Goal: Entertainment & Leisure: Consume media (video, audio)

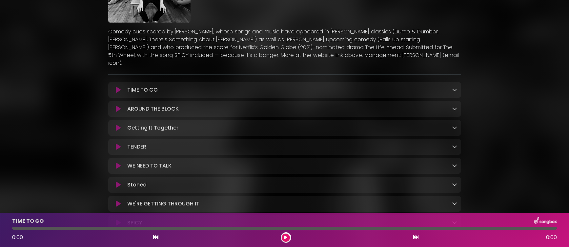
scroll to position [82, 0]
click at [139, 89] on div "TIME TO GO Loading Track... Name" at bounding box center [284, 91] width 353 height 16
click at [128, 87] on p "TIME TO GO Loading Track..." at bounding box center [142, 91] width 30 height 8
click at [118, 88] on icon at bounding box center [118, 91] width 5 height 7
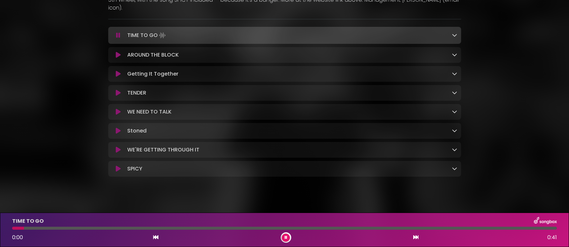
scroll to position [84, 0]
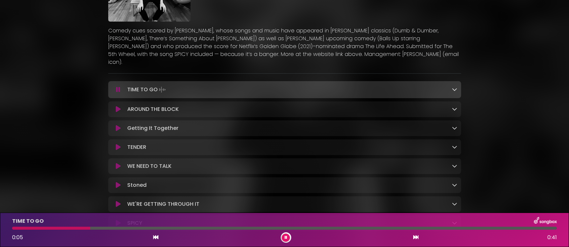
click at [345, 55] on p "Comedy cues scored by [PERSON_NAME], whose songs and music have appeared in [PE…" at bounding box center [284, 46] width 353 height 39
click at [353, 56] on p "Comedy cues scored by [PERSON_NAME], whose songs and music have appeared in [PE…" at bounding box center [284, 46] width 353 height 39
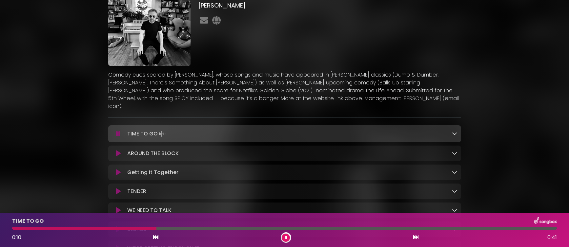
scroll to position [0, 0]
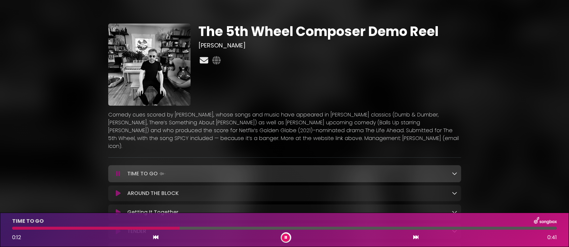
click at [209, 59] on icon at bounding box center [203, 60] width 11 height 9
click at [218, 60] on icon at bounding box center [216, 60] width 11 height 9
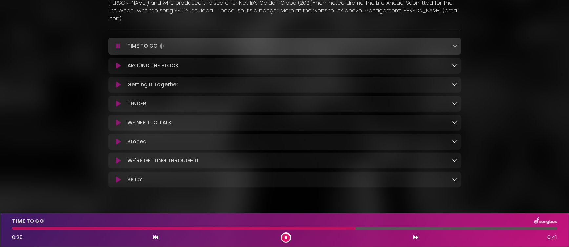
scroll to position [139, 0]
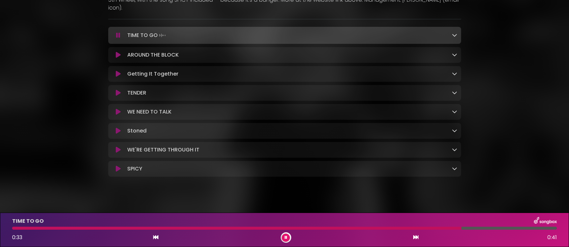
click at [454, 32] on icon at bounding box center [454, 34] width 5 height 5
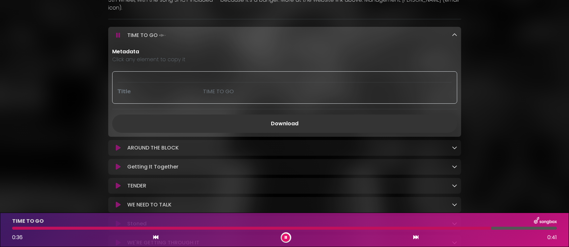
click at [454, 32] on icon at bounding box center [454, 34] width 5 height 5
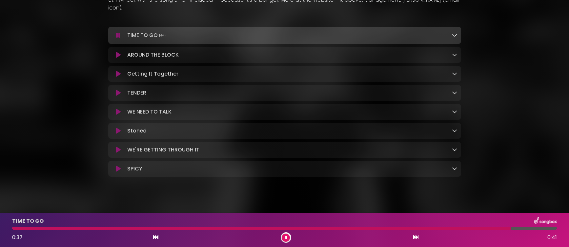
click at [155, 51] on p "AROUND THE BLOCK Loading Track..." at bounding box center [152, 55] width 51 height 8
click at [117, 52] on icon at bounding box center [118, 55] width 5 height 7
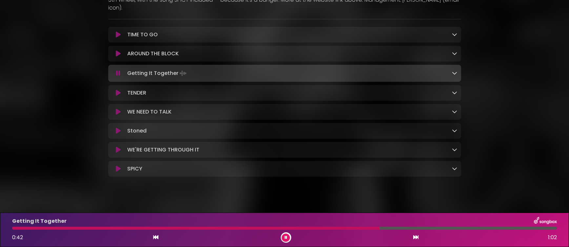
click at [115, 89] on div "TENDER Loading Track..." at bounding box center [284, 93] width 345 height 8
click at [114, 90] on button at bounding box center [118, 93] width 13 height 7
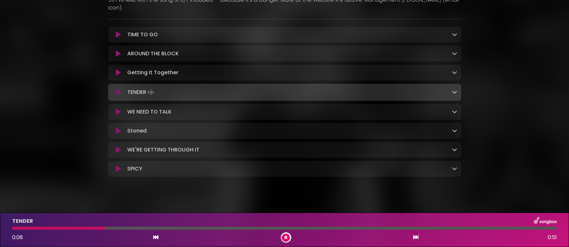
click at [164, 108] on p "WE NEED TO TALK Loading Track..." at bounding box center [149, 112] width 44 height 8
click at [117, 108] on div "WE NEED TO TALK Loading Track..." at bounding box center [284, 112] width 345 height 8
click at [117, 109] on icon at bounding box center [118, 112] width 5 height 7
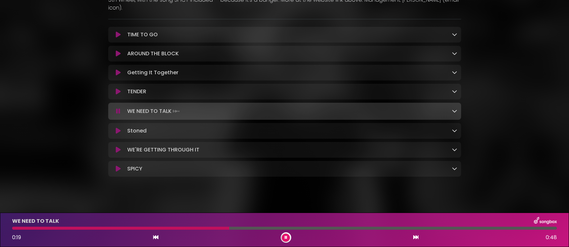
click at [118, 128] on icon at bounding box center [118, 131] width 5 height 7
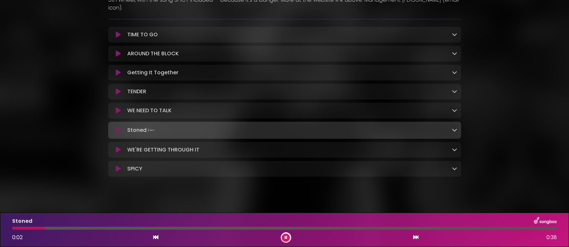
click at [322, 228] on div at bounding box center [284, 228] width 544 height 3
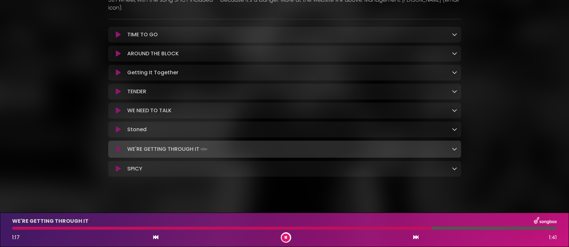
click at [126, 165] on div "SPICY Loading Track..." at bounding box center [291, 169] width 332 height 8
click at [122, 166] on button at bounding box center [118, 169] width 13 height 7
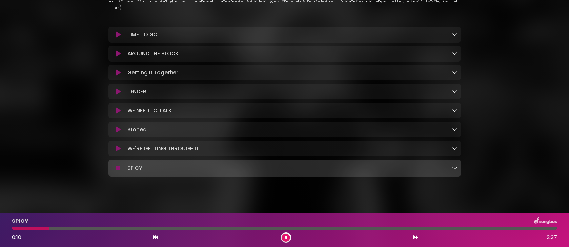
click at [114, 166] on div "SPICY Loading Track..." at bounding box center [284, 168] width 345 height 9
click at [118, 165] on icon at bounding box center [118, 168] width 4 height 7
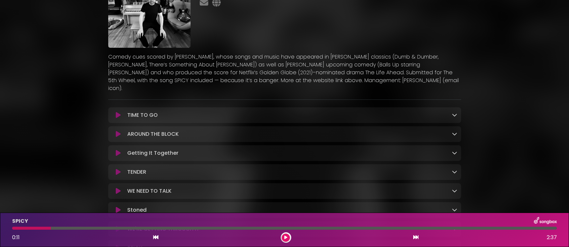
scroll to position [30, 0]
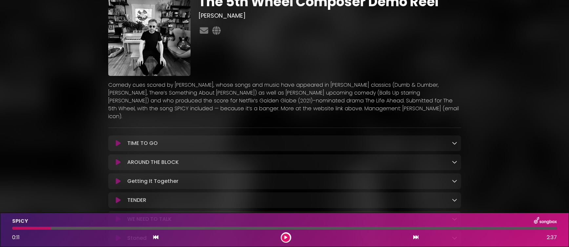
click at [151, 44] on img at bounding box center [149, 35] width 82 height 82
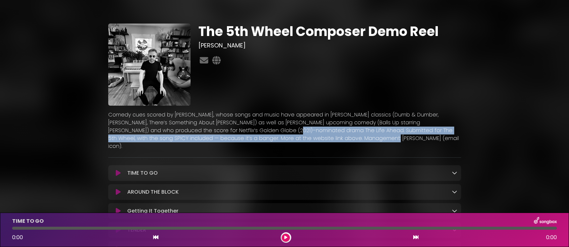
drag, startPoint x: 218, startPoint y: 134, endPoint x: 301, endPoint y: 136, distance: 82.6
click at [301, 136] on p "Comedy cues scored by [PERSON_NAME], whose songs and music have appeared in [PE…" at bounding box center [284, 130] width 353 height 39
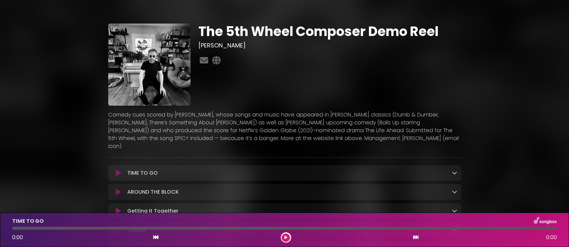
click at [304, 135] on p "Comedy cues scored by [PERSON_NAME], whose songs and music have appeared in [PE…" at bounding box center [284, 130] width 353 height 39
drag, startPoint x: 395, startPoint y: 129, endPoint x: 412, endPoint y: 133, distance: 17.5
click at [412, 133] on p "Comedy cues scored by [PERSON_NAME], whose songs and music have appeared in [PE…" at bounding box center [284, 130] width 353 height 39
click at [379, 133] on p "Comedy cues scored by [PERSON_NAME], whose songs and music have appeared in [PE…" at bounding box center [284, 130] width 353 height 39
drag, startPoint x: 128, startPoint y: 140, endPoint x: 165, endPoint y: 135, distance: 37.0
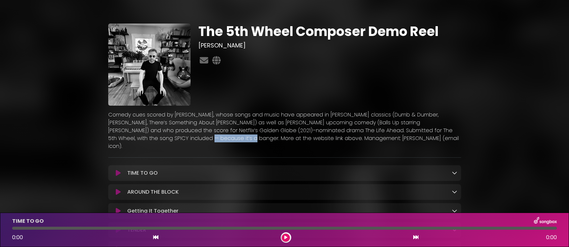
click at [165, 135] on p "Comedy cues scored by [PERSON_NAME], whose songs and music have appeared in [PE…" at bounding box center [284, 130] width 353 height 39
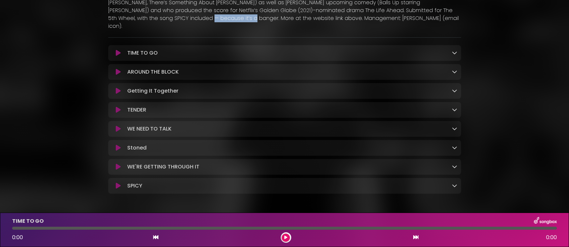
scroll to position [123, 0]
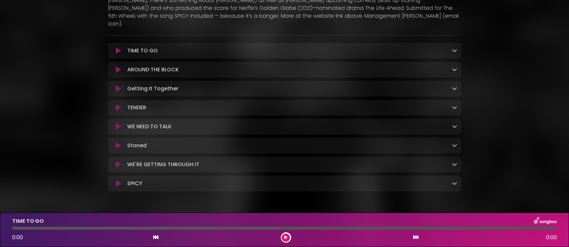
click at [132, 180] on p "SPICY Loading Track..." at bounding box center [134, 184] width 15 height 8
click at [121, 181] on button at bounding box center [118, 184] width 13 height 7
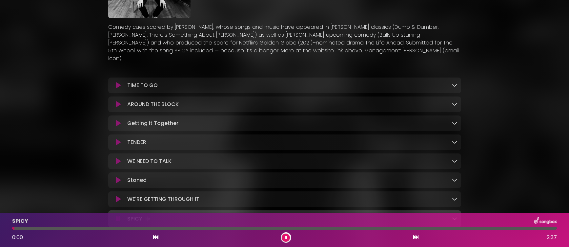
scroll to position [0, 0]
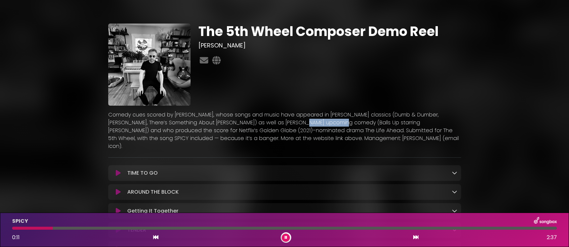
drag, startPoint x: 259, startPoint y: 122, endPoint x: 302, endPoint y: 123, distance: 42.9
click at [302, 123] on p "Comedy cues scored by [PERSON_NAME], whose songs and music have appeared in [PE…" at bounding box center [284, 130] width 353 height 39
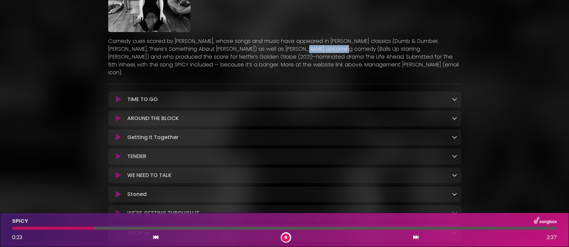
scroll to position [106, 0]
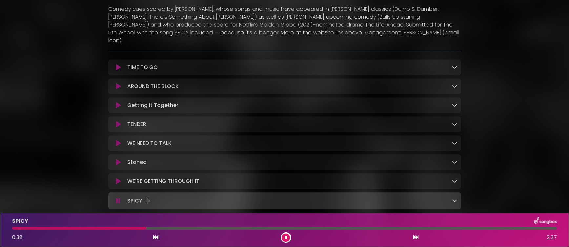
click at [120, 199] on div "SPICY Loading Track..." at bounding box center [284, 201] width 345 height 9
click at [117, 198] on icon at bounding box center [118, 201] width 4 height 7
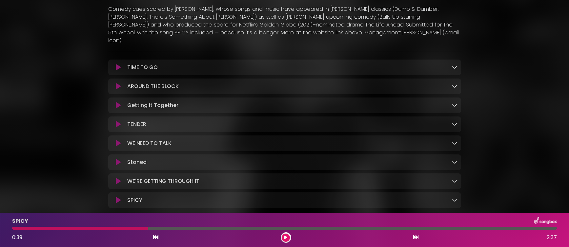
click at [177, 69] on div "TIME TO GO Loading Track... Name" at bounding box center [284, 134] width 353 height 149
drag, startPoint x: 172, startPoint y: 63, endPoint x: 167, endPoint y: 62, distance: 4.7
click at [172, 64] on div "TIME TO GO Loading Track..." at bounding box center [291, 68] width 332 height 8
drag, startPoint x: 109, startPoint y: 62, endPoint x: 115, endPoint y: 60, distance: 6.4
click at [110, 64] on div "TIME TO GO Loading Track..." at bounding box center [284, 68] width 353 height 8
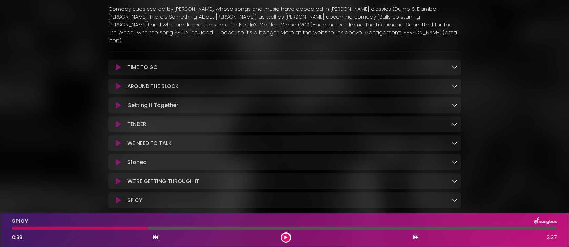
click at [117, 64] on icon at bounding box center [118, 67] width 5 height 7
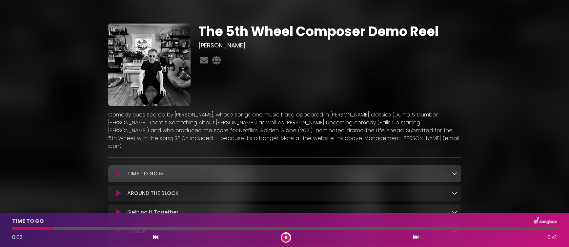
scroll to position [137, 0]
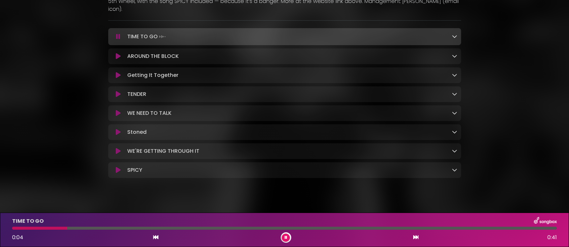
click at [119, 53] on icon at bounding box center [118, 56] width 5 height 7
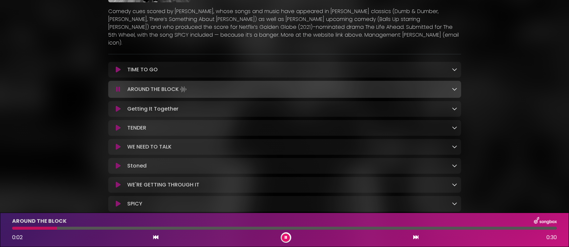
scroll to position [75, 0]
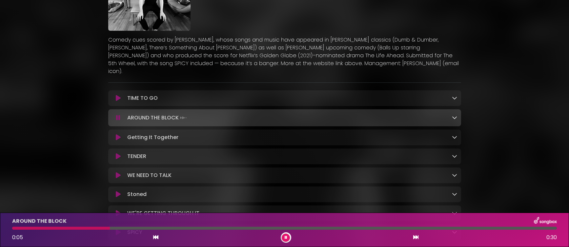
click at [146, 94] on p "TIME TO GO Loading Track..." at bounding box center [142, 98] width 30 height 8
click at [153, 94] on p "TIME TO GO Loading Track..." at bounding box center [142, 98] width 30 height 8
drag, startPoint x: 450, startPoint y: 86, endPoint x: 453, endPoint y: 89, distance: 3.7
click at [452, 94] on div "TIME TO GO Loading Track..." at bounding box center [291, 98] width 332 height 8
click at [454, 95] on icon at bounding box center [454, 97] width 5 height 5
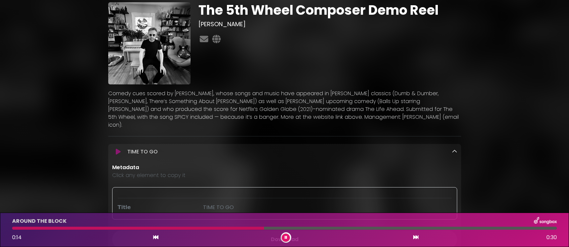
scroll to position [21, 0]
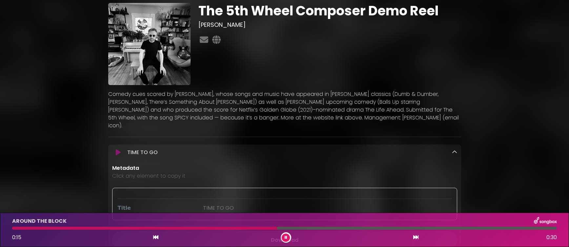
click at [143, 149] on p "TIME TO GO Loading Track..." at bounding box center [142, 153] width 30 height 8
click at [120, 149] on icon at bounding box center [118, 152] width 5 height 7
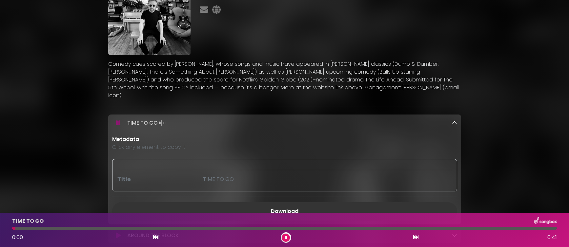
scroll to position [83, 0]
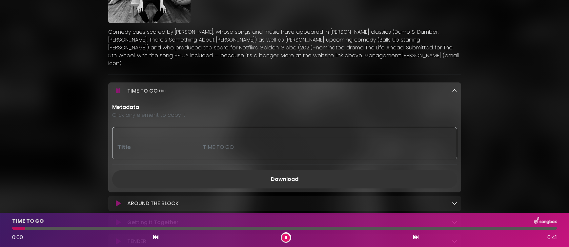
click at [178, 228] on div at bounding box center [284, 228] width 544 height 3
click at [110, 232] on div "TIME TO GO 0:13 0:41" at bounding box center [284, 230] width 552 height 26
click at [109, 229] on div at bounding box center [104, 228] width 185 height 3
click at [113, 88] on button at bounding box center [118, 91] width 13 height 7
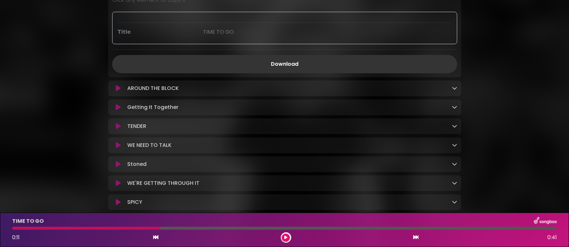
scroll to position [203, 0]
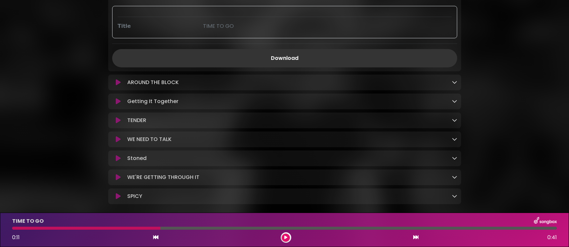
click at [153, 79] on p "AROUND THE BLOCK Loading Track..." at bounding box center [152, 83] width 51 height 8
click at [124, 79] on button at bounding box center [118, 82] width 13 height 7
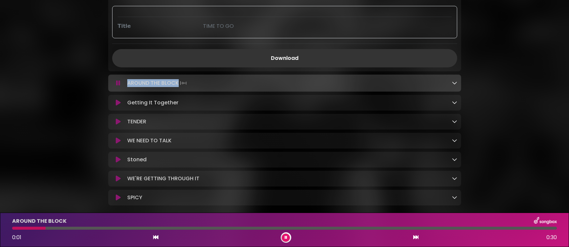
drag, startPoint x: 177, startPoint y: 77, endPoint x: 126, endPoint y: 75, distance: 51.8
click at [126, 79] on div "AROUND THE BLOCK Loading Track..." at bounding box center [291, 83] width 332 height 9
copy p "AROUND THE BLOCK"
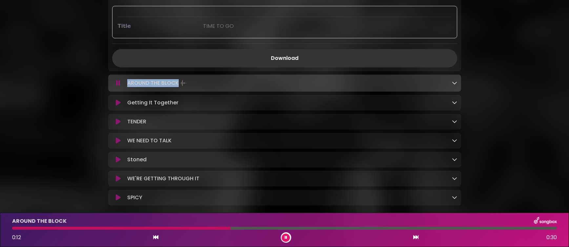
click at [159, 101] on div "Getting It Together Loading Track..." at bounding box center [284, 103] width 353 height 16
click at [186, 99] on div "Getting It Together Loading Track..." at bounding box center [291, 103] width 332 height 8
drag, startPoint x: 185, startPoint y: 95, endPoint x: 125, endPoint y: 94, distance: 59.7
click at [125, 99] on div "Getting It Together Loading Track..." at bounding box center [291, 103] width 332 height 8
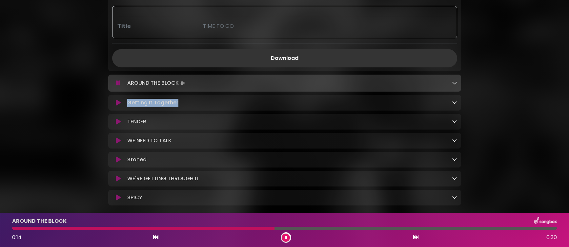
copy p "Getting It Together"
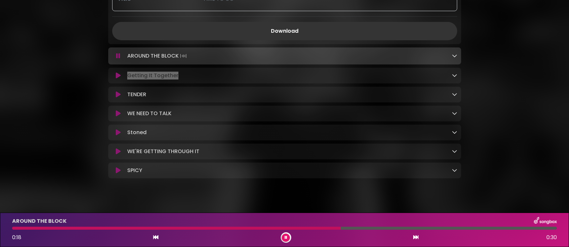
scroll to position [232, 0]
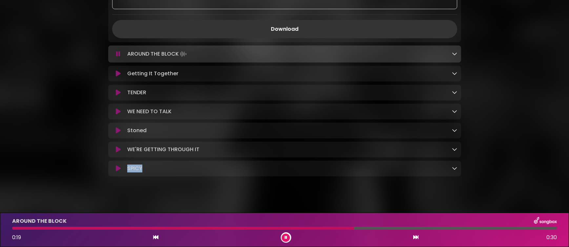
drag, startPoint x: 149, startPoint y: 163, endPoint x: 128, endPoint y: 164, distance: 22.0
click at [128, 165] on div "SPICY Loading Track..." at bounding box center [291, 169] width 332 height 8
copy p "SPICY"
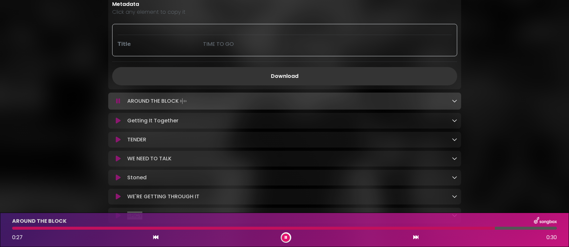
scroll to position [184, 0]
click at [153, 121] on div "Getting It Together Loading Track..." at bounding box center [284, 122] width 353 height 16
click at [158, 118] on p "Getting It Together Loading Track..." at bounding box center [152, 122] width 51 height 8
click at [114, 119] on button at bounding box center [118, 122] width 13 height 7
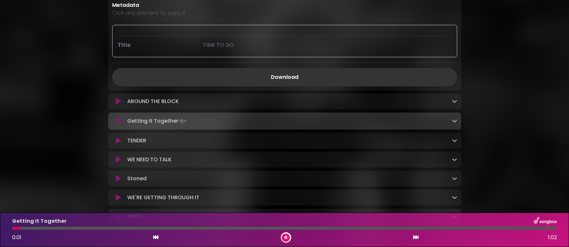
scroll to position [183, 0]
click at [168, 118] on p "Getting It Together Loading Track..." at bounding box center [157, 122] width 60 height 9
drag, startPoint x: 146, startPoint y: 114, endPoint x: 187, endPoint y: 113, distance: 41.3
click at [187, 118] on div "Getting It Together Loading Track..." at bounding box center [291, 122] width 332 height 9
drag, startPoint x: 143, startPoint y: 137, endPoint x: 138, endPoint y: 136, distance: 5.3
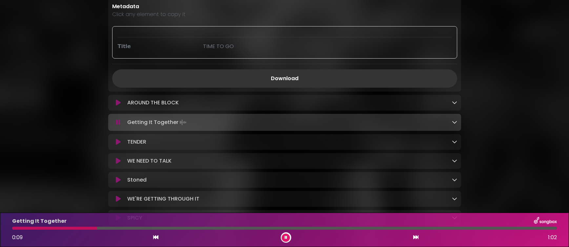
click at [143, 138] on p "TENDER Loading Track..." at bounding box center [136, 142] width 19 height 8
click at [114, 134] on div "TENDER Loading Track... Name" at bounding box center [284, 142] width 353 height 16
click at [116, 139] on icon at bounding box center [118, 142] width 5 height 7
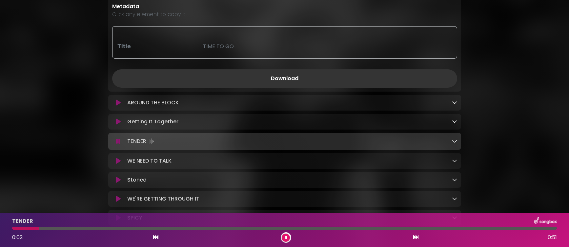
drag, startPoint x: 128, startPoint y: 134, endPoint x: 149, endPoint y: 133, distance: 21.0
click at [149, 137] on p "TENDER Loading Track..." at bounding box center [141, 141] width 28 height 9
click at [138, 157] on p "WE NEED TO TALK Loading Track..." at bounding box center [149, 161] width 44 height 8
click at [127, 157] on div "WE NEED TO TALK Loading Track..." at bounding box center [291, 161] width 332 height 8
click at [121, 158] on button at bounding box center [118, 161] width 13 height 7
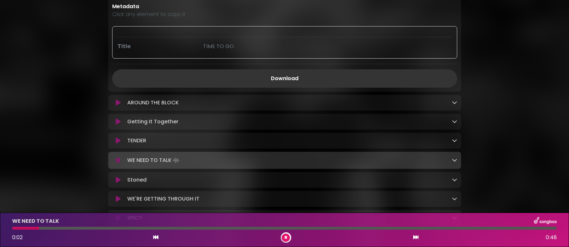
click at [288, 233] on div at bounding box center [286, 238] width 10 height 10
drag, startPoint x: 291, startPoint y: 238, endPoint x: 247, endPoint y: 236, distance: 43.7
click at [288, 238] on div "0:02 0:48" at bounding box center [284, 238] width 552 height 10
click at [282, 237] on button at bounding box center [286, 238] width 8 height 8
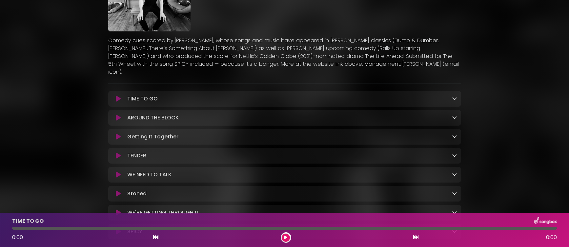
scroll to position [136, 0]
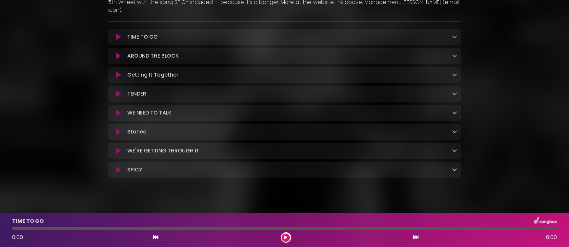
click at [166, 135] on div "TIME TO GO Loading Track... Name" at bounding box center [284, 103] width 353 height 149
drag, startPoint x: 135, startPoint y: 104, endPoint x: 124, endPoint y: 104, distance: 10.8
click at [135, 109] on p "WE NEED TO TALK Loading Track..." at bounding box center [149, 113] width 44 height 8
click at [121, 110] on button at bounding box center [118, 113] width 13 height 7
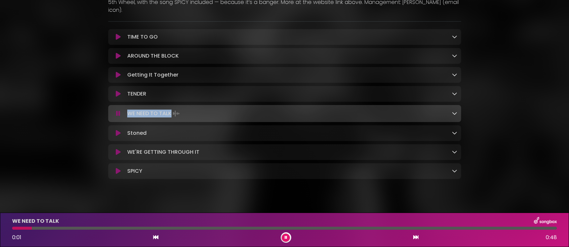
drag, startPoint x: 171, startPoint y: 107, endPoint x: 127, endPoint y: 108, distance: 43.9
click at [127, 109] on p "WE NEED TO TALK Loading Track..." at bounding box center [153, 113] width 53 height 9
copy p "WE NEED TO TALK"
click at [123, 130] on button at bounding box center [118, 133] width 13 height 7
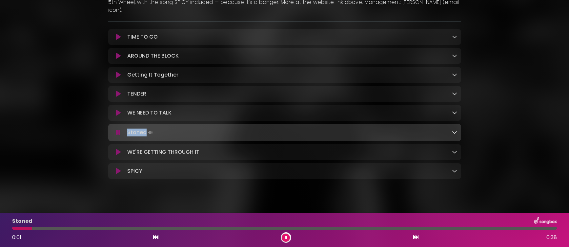
drag, startPoint x: 145, startPoint y: 126, endPoint x: 125, endPoint y: 124, distance: 20.1
click at [125, 128] on div "Stoned Loading Track..." at bounding box center [291, 132] width 332 height 9
copy p "Stoned"
click at [171, 148] on p "WE'RE GETTING THROUGH IT Loading Track..." at bounding box center [163, 152] width 72 height 8
click at [119, 149] on icon at bounding box center [118, 152] width 5 height 7
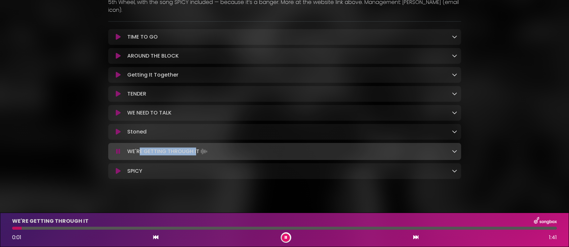
drag, startPoint x: 196, startPoint y: 145, endPoint x: 139, endPoint y: 147, distance: 57.1
click at [139, 147] on p "WE'RE GETTING THROUGH IT Loading Track..." at bounding box center [167, 151] width 81 height 9
click at [140, 147] on p "WE'RE GETTING THROUGH IT Loading Track..." at bounding box center [167, 151] width 81 height 9
drag, startPoint x: 128, startPoint y: 145, endPoint x: 198, endPoint y: 145, distance: 69.2
click at [197, 147] on p "WE'RE GETTING THROUGH IT Loading Track..." at bounding box center [167, 151] width 81 height 9
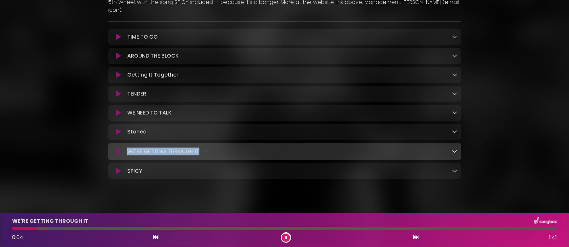
copy p "WE'RE GETTING THROUGH IT"
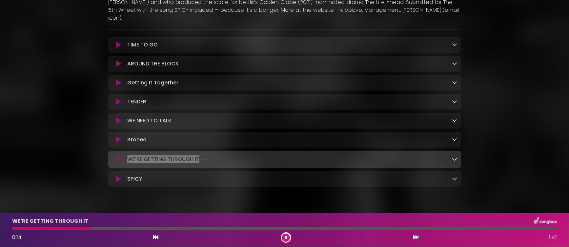
scroll to position [124, 0]
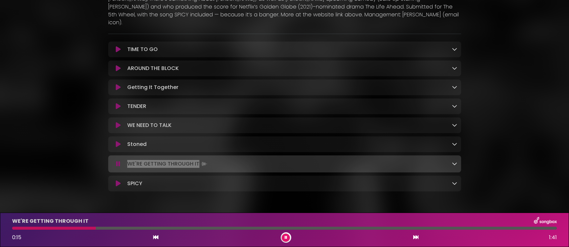
click at [121, 46] on button at bounding box center [118, 49] width 13 height 7
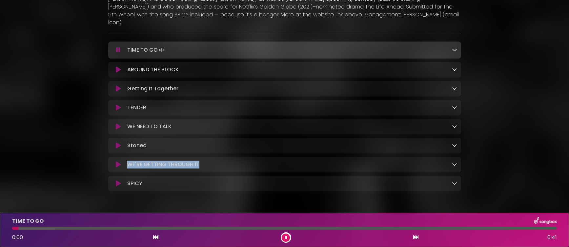
click at [118, 67] on icon at bounding box center [118, 70] width 5 height 7
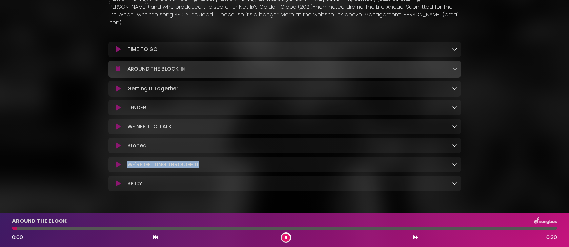
click at [119, 86] on icon at bounding box center [118, 89] width 5 height 7
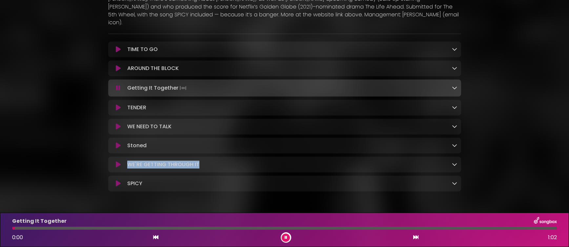
drag, startPoint x: 116, startPoint y: 100, endPoint x: 117, endPoint y: 106, distance: 6.2
click at [116, 105] on icon at bounding box center [118, 108] width 5 height 7
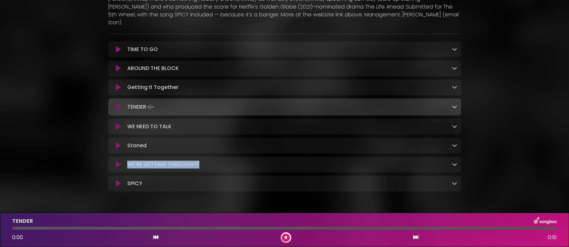
click at [117, 124] on icon at bounding box center [118, 127] width 5 height 7
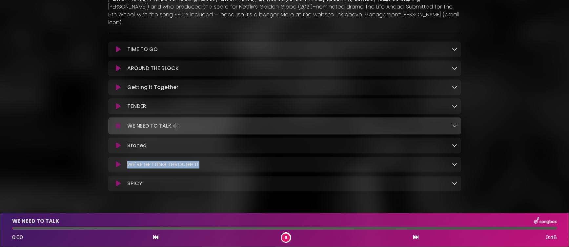
click at [116, 143] on icon at bounding box center [118, 146] width 5 height 7
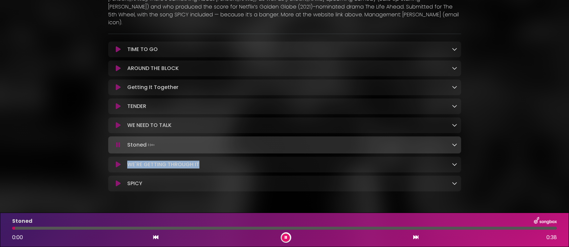
click at [119, 162] on icon at bounding box center [118, 165] width 5 height 7
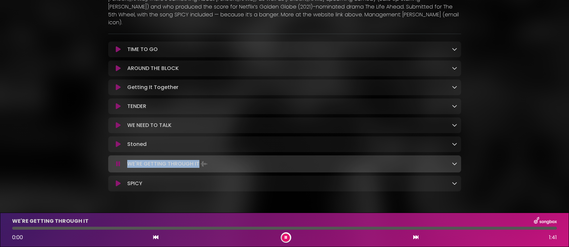
click at [117, 181] on icon at bounding box center [118, 184] width 5 height 7
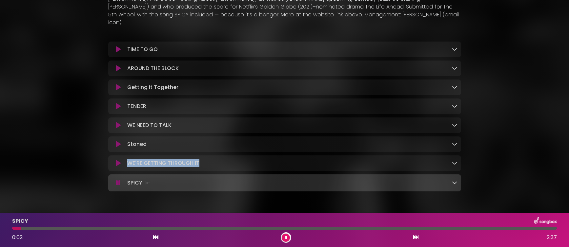
click at [284, 240] on button at bounding box center [286, 238] width 8 height 8
